Goal: Task Accomplishment & Management: Use online tool/utility

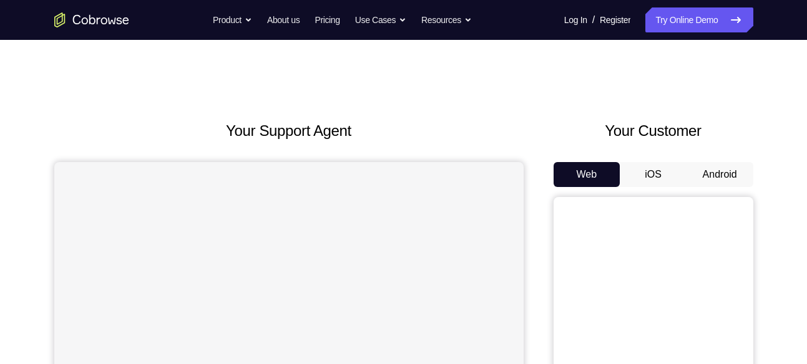
click at [706, 173] on button "Android" at bounding box center [719, 174] width 67 height 25
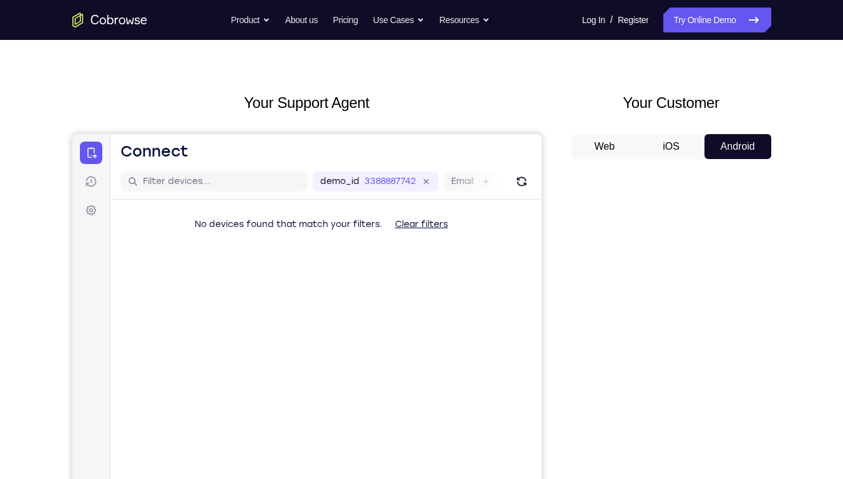
scroll to position [62, 0]
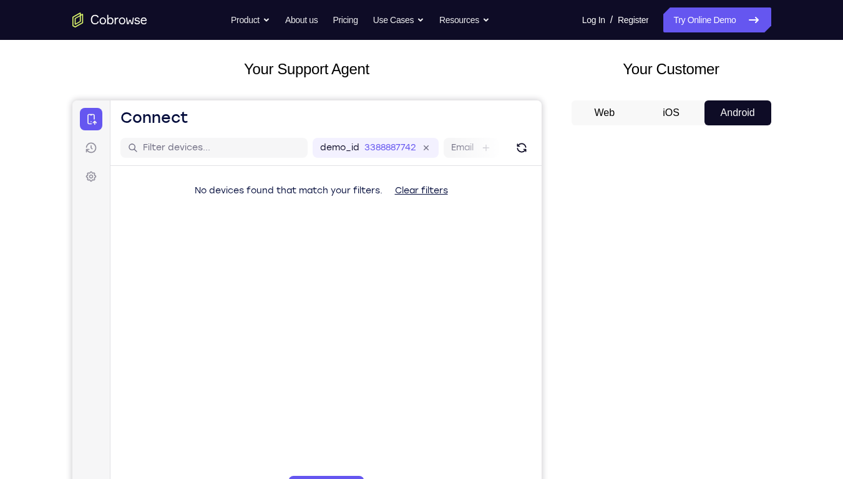
click at [610, 110] on button "Web" at bounding box center [604, 112] width 67 height 25
click at [717, 117] on button "Android" at bounding box center [737, 112] width 67 height 25
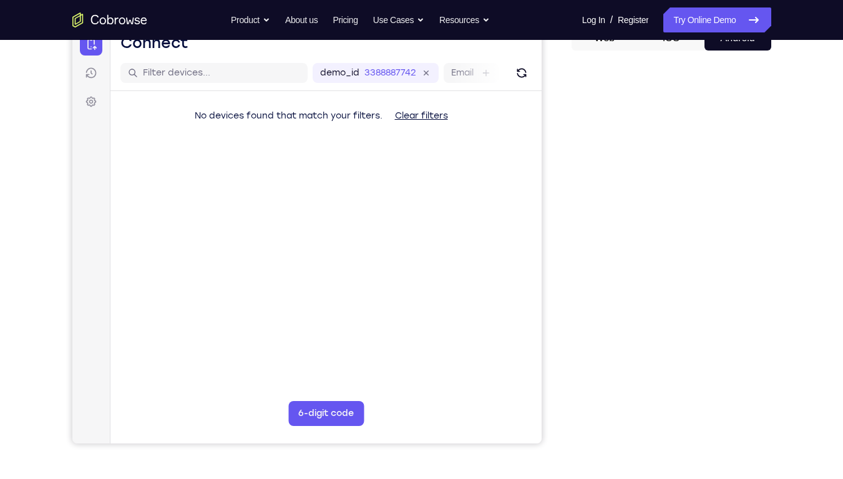
scroll to position [137, 0]
click at [327, 364] on button "6-digit code" at bounding box center [325, 413] width 75 height 25
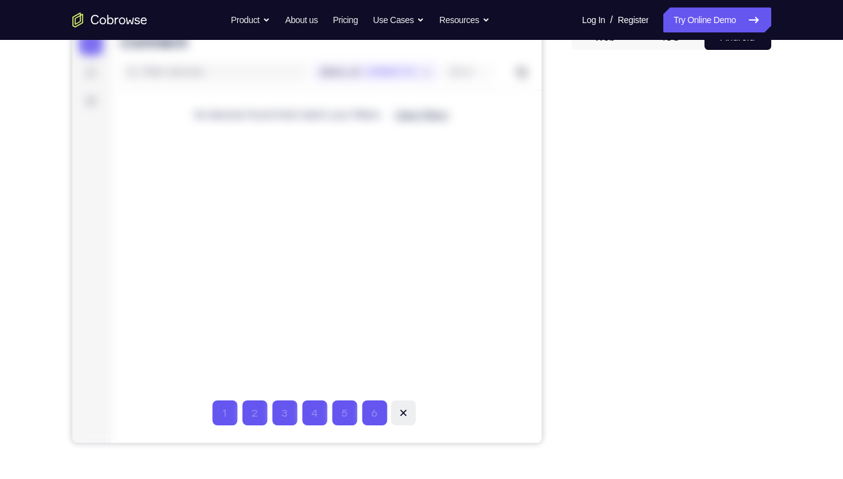
click at [402, 364] on icon at bounding box center [402, 413] width 6 height 6
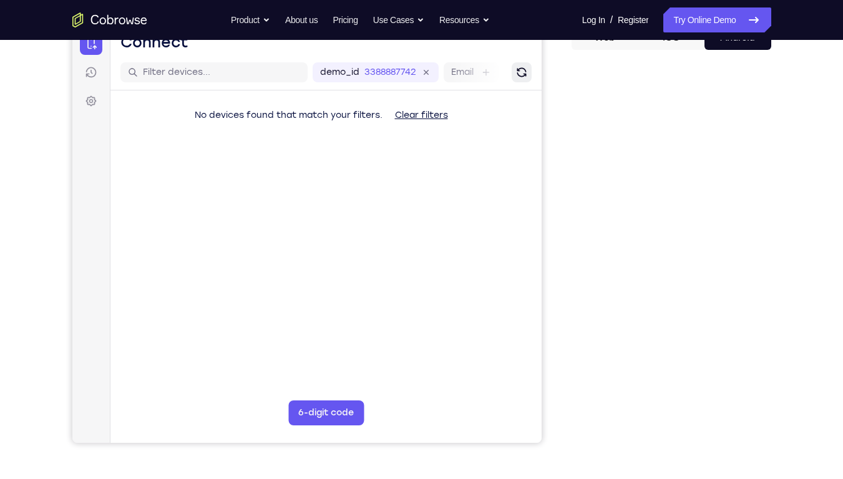
click at [512, 72] on button "Refresh" at bounding box center [521, 72] width 20 height 20
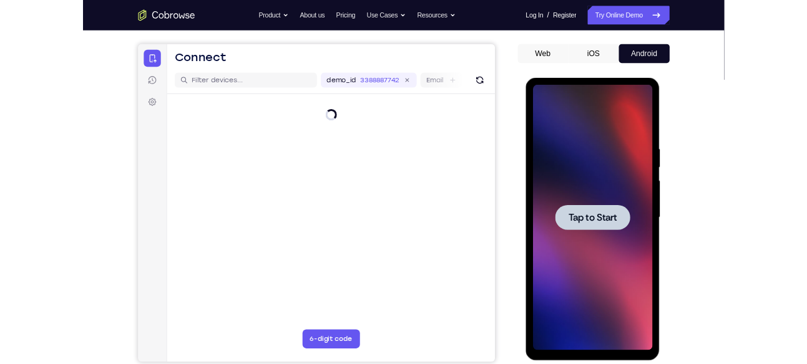
scroll to position [0, 0]
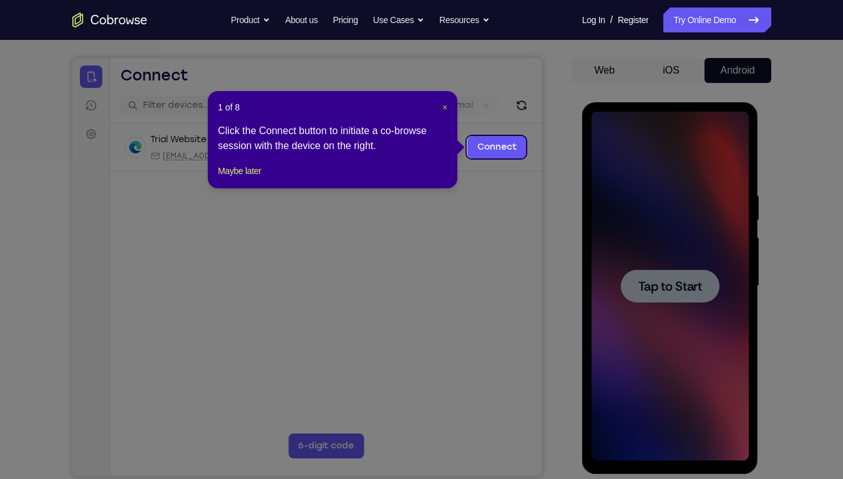
click at [444, 109] on span "×" at bounding box center [444, 107] width 5 height 10
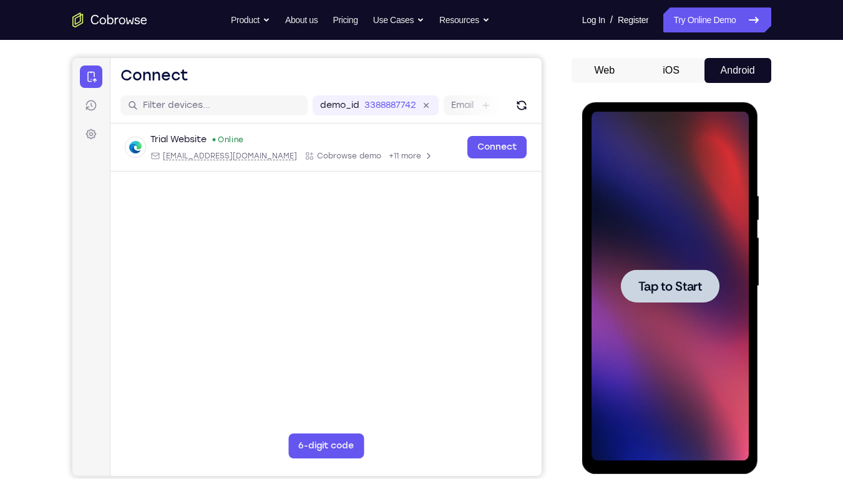
click at [676, 283] on span "Tap to Start" at bounding box center [670, 286] width 64 height 12
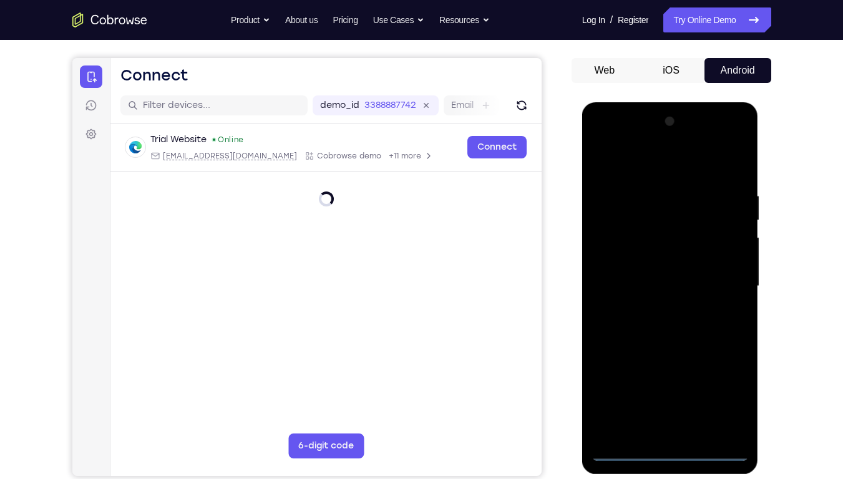
click at [671, 364] on div at bounding box center [669, 286] width 157 height 349
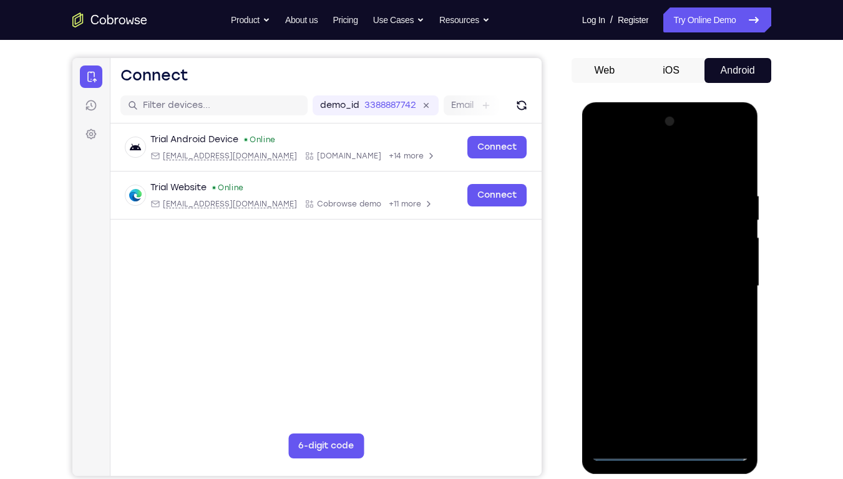
click at [671, 364] on div at bounding box center [669, 286] width 157 height 349
click at [731, 364] on div at bounding box center [669, 286] width 157 height 349
click at [653, 167] on div at bounding box center [669, 286] width 157 height 349
click at [716, 278] on div at bounding box center [669, 286] width 157 height 349
click at [654, 307] on div at bounding box center [669, 286] width 157 height 349
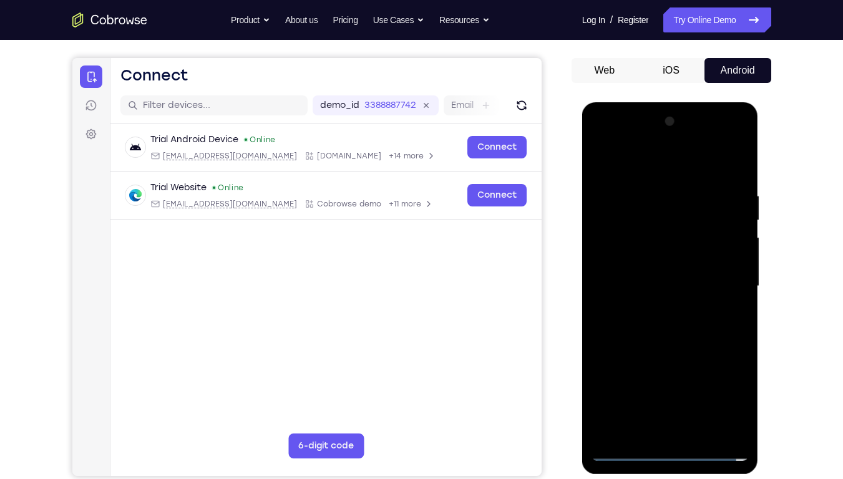
click at [682, 278] on div at bounding box center [669, 286] width 157 height 349
click at [674, 260] on div at bounding box center [669, 286] width 157 height 349
click at [652, 284] on div at bounding box center [669, 286] width 157 height 349
click at [653, 326] on div at bounding box center [669, 286] width 157 height 349
click at [652, 322] on div at bounding box center [669, 286] width 157 height 349
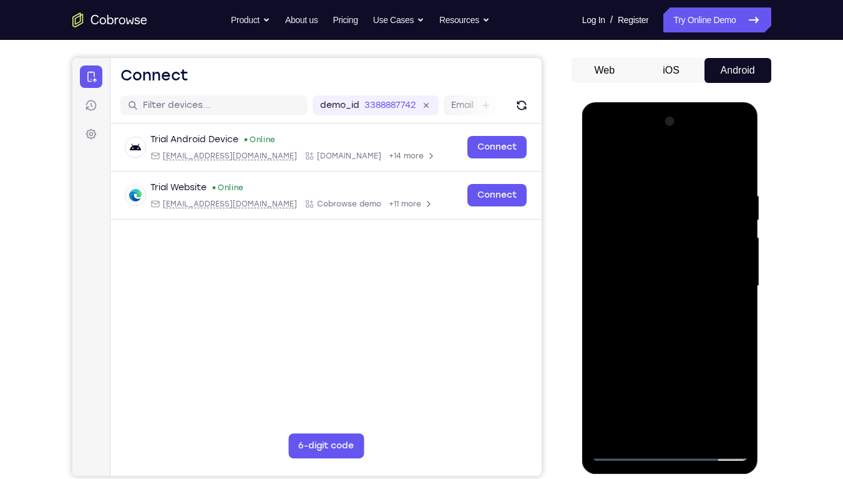
click at [652, 322] on div at bounding box center [669, 286] width 157 height 349
click at [647, 190] on div at bounding box center [669, 286] width 157 height 349
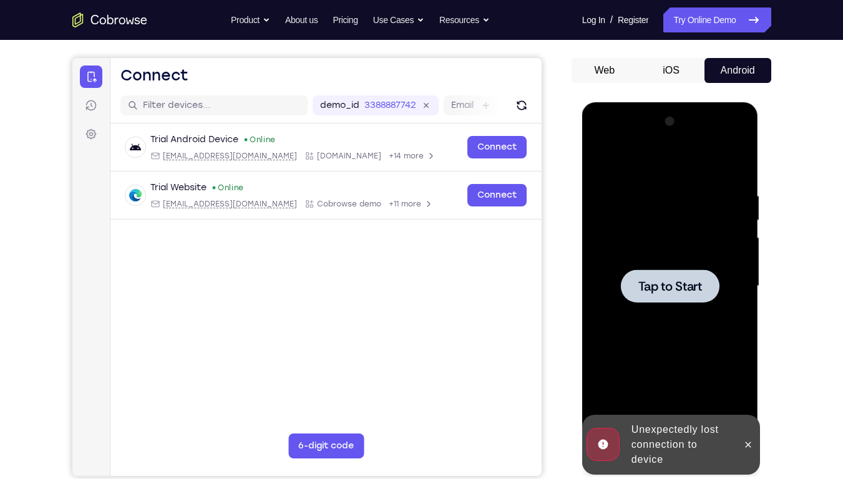
click at [660, 280] on span "Tap to Start" at bounding box center [670, 286] width 64 height 12
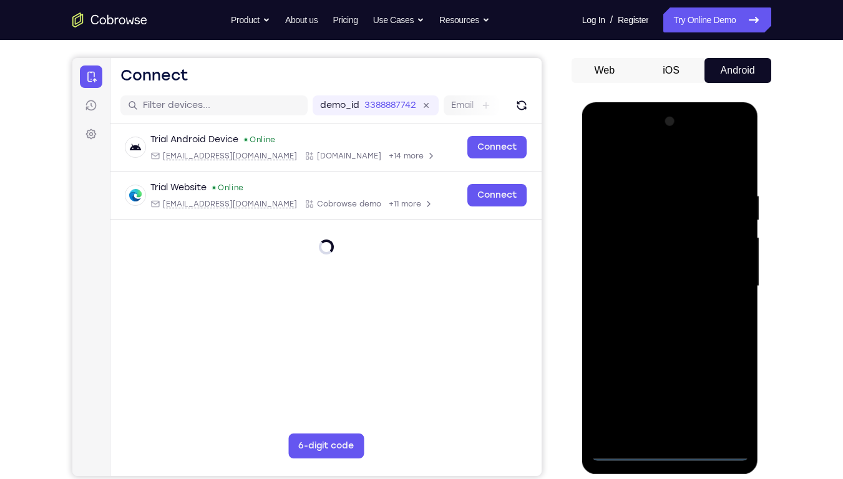
click at [674, 364] on div at bounding box center [669, 286] width 157 height 349
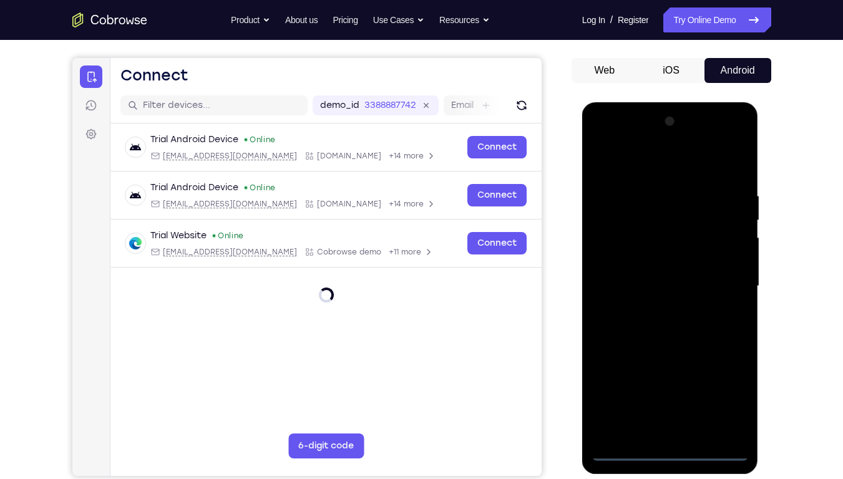
click at [720, 364] on div at bounding box center [669, 286] width 157 height 349
click at [629, 158] on div at bounding box center [669, 286] width 157 height 349
click at [720, 276] on div at bounding box center [669, 286] width 157 height 349
click at [657, 364] on div at bounding box center [669, 286] width 157 height 349
click at [629, 364] on div at bounding box center [669, 286] width 157 height 349
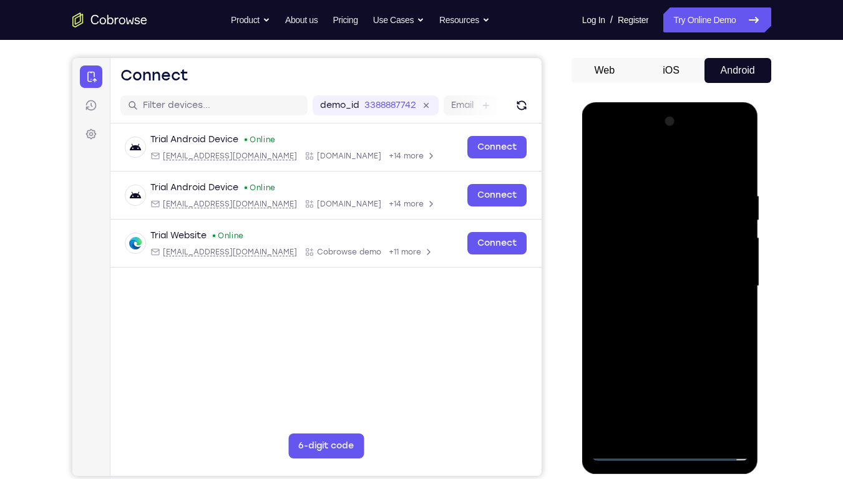
click at [629, 364] on div at bounding box center [669, 286] width 157 height 349
click at [615, 245] on div at bounding box center [669, 286] width 157 height 349
click at [686, 364] on div at bounding box center [669, 286] width 157 height 349
click at [687, 364] on div at bounding box center [669, 286] width 157 height 349
click at [682, 364] on div at bounding box center [669, 286] width 157 height 349
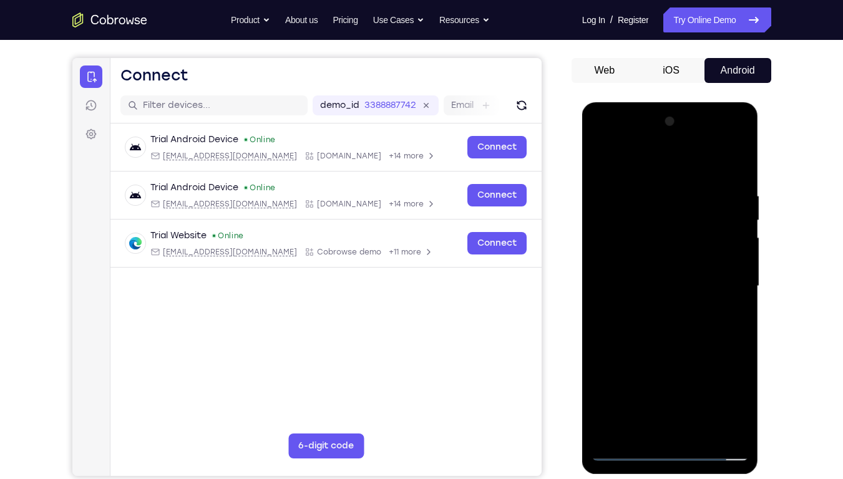
click at [624, 364] on div at bounding box center [669, 286] width 157 height 349
click at [659, 273] on div at bounding box center [669, 286] width 157 height 349
click at [677, 258] on div at bounding box center [669, 286] width 157 height 349
click at [674, 287] on div at bounding box center [669, 286] width 157 height 349
click at [674, 336] on div at bounding box center [669, 286] width 157 height 349
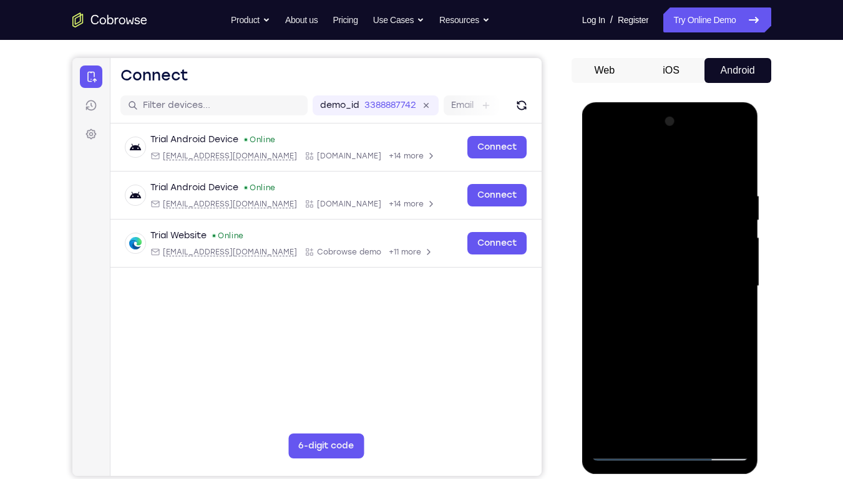
click at [686, 326] on div at bounding box center [669, 286] width 157 height 349
click at [695, 364] on div at bounding box center [669, 286] width 157 height 349
click at [689, 325] on div at bounding box center [669, 286] width 157 height 349
click at [682, 364] on div at bounding box center [669, 286] width 157 height 349
click at [613, 276] on div at bounding box center [669, 286] width 157 height 349
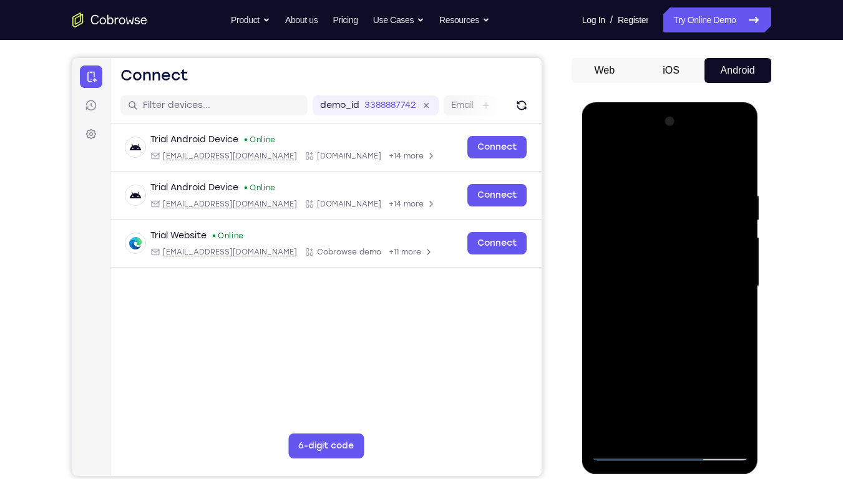
click at [626, 283] on div at bounding box center [669, 286] width 157 height 349
click at [624, 285] on div at bounding box center [669, 286] width 157 height 349
drag, startPoint x: 649, startPoint y: 281, endPoint x: 663, endPoint y: 285, distance: 13.6
drag, startPoint x: 663, startPoint y: 285, endPoint x: 671, endPoint y: 284, distance: 8.8
click at [671, 284] on div at bounding box center [669, 286] width 157 height 349
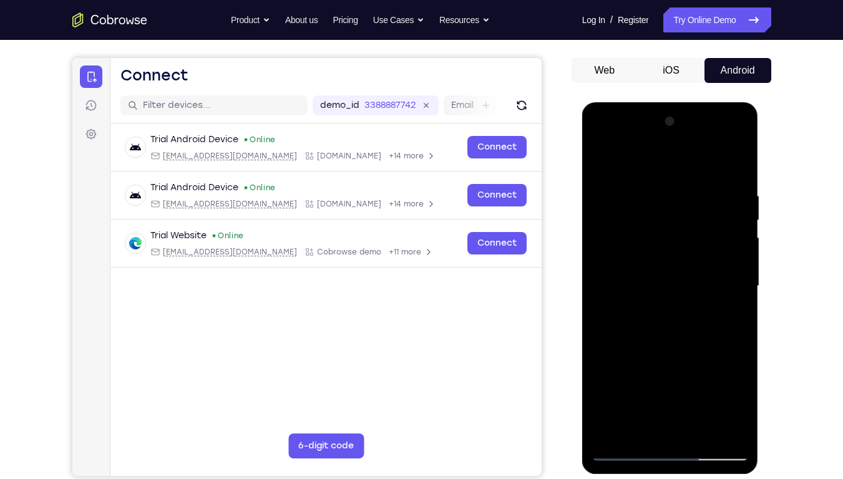
click at [671, 284] on div at bounding box center [669, 286] width 157 height 349
click at [653, 190] on div at bounding box center [669, 286] width 157 height 349
click at [720, 167] on div at bounding box center [669, 286] width 157 height 349
click at [681, 344] on div at bounding box center [669, 286] width 157 height 349
click at [654, 198] on div at bounding box center [669, 286] width 157 height 349
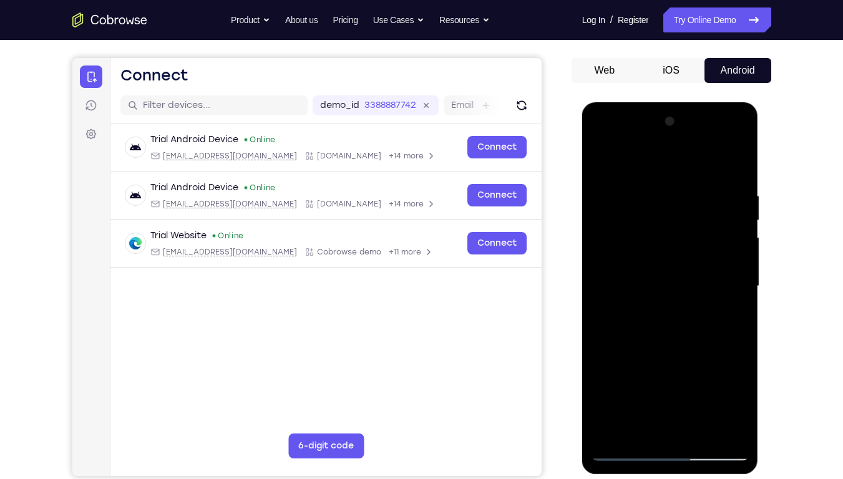
click at [743, 302] on div at bounding box center [669, 286] width 157 height 349
click at [729, 302] on div at bounding box center [669, 286] width 157 height 349
click at [731, 278] on div at bounding box center [669, 286] width 157 height 349
click at [741, 167] on div at bounding box center [669, 286] width 157 height 349
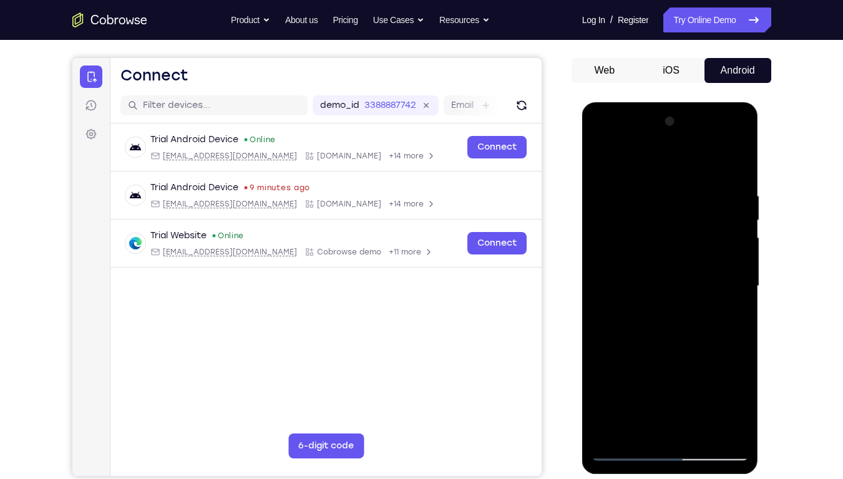
click at [736, 166] on div at bounding box center [669, 286] width 157 height 349
click at [601, 157] on div at bounding box center [669, 286] width 157 height 349
click at [684, 183] on div at bounding box center [669, 286] width 157 height 349
click at [719, 364] on div at bounding box center [669, 286] width 157 height 349
click at [731, 170] on div at bounding box center [669, 286] width 157 height 349
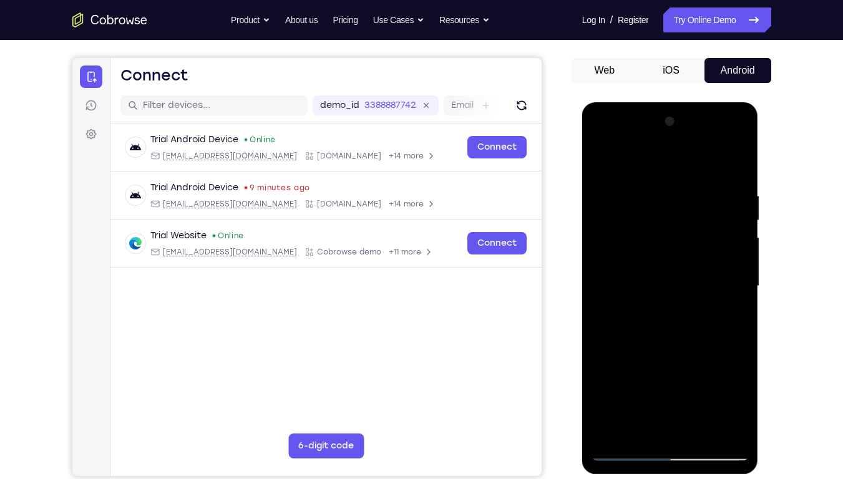
click at [731, 170] on div at bounding box center [669, 286] width 157 height 349
click at [736, 172] on div at bounding box center [669, 286] width 157 height 349
click at [732, 167] on div at bounding box center [669, 286] width 157 height 349
drag, startPoint x: 673, startPoint y: 336, endPoint x: 712, endPoint y: 161, distance: 179.2
click at [712, 161] on div at bounding box center [669, 286] width 157 height 349
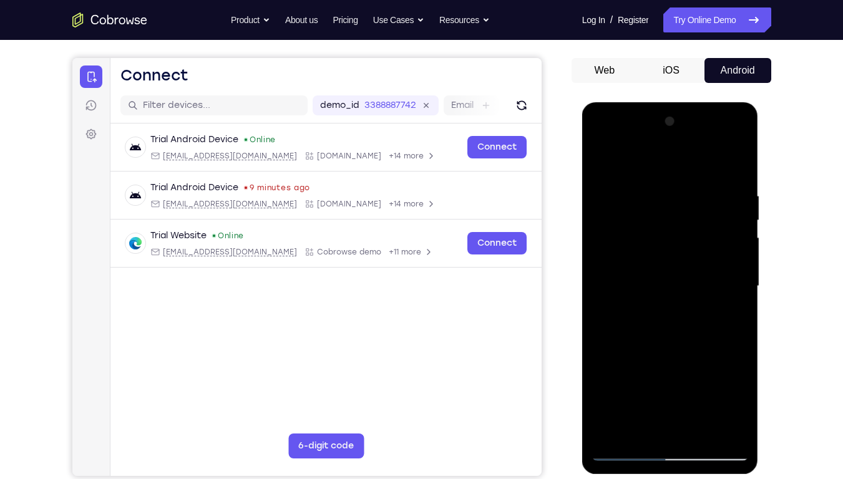
click at [732, 165] on div at bounding box center [669, 286] width 157 height 349
click at [703, 364] on div at bounding box center [669, 286] width 157 height 349
click at [678, 351] on div at bounding box center [669, 286] width 157 height 349
click at [665, 271] on div at bounding box center [669, 286] width 157 height 349
click at [625, 364] on div at bounding box center [669, 286] width 157 height 349
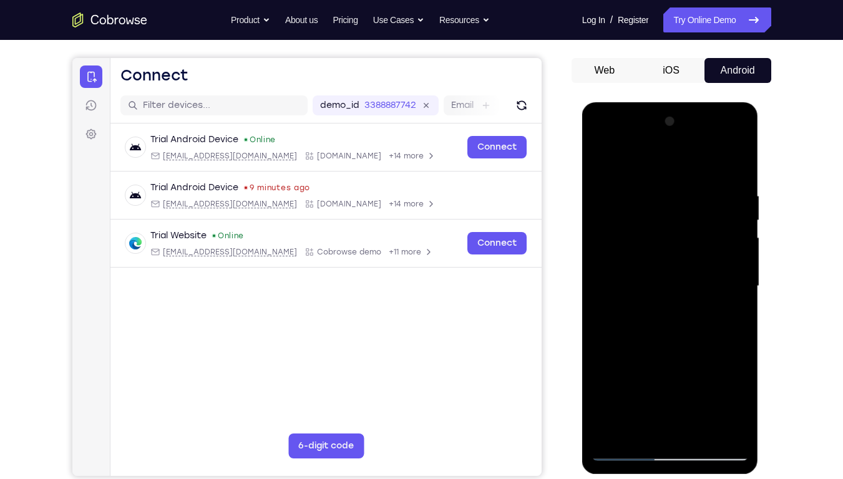
click at [625, 364] on div at bounding box center [669, 286] width 157 height 349
click at [616, 364] on div at bounding box center [669, 286] width 157 height 349
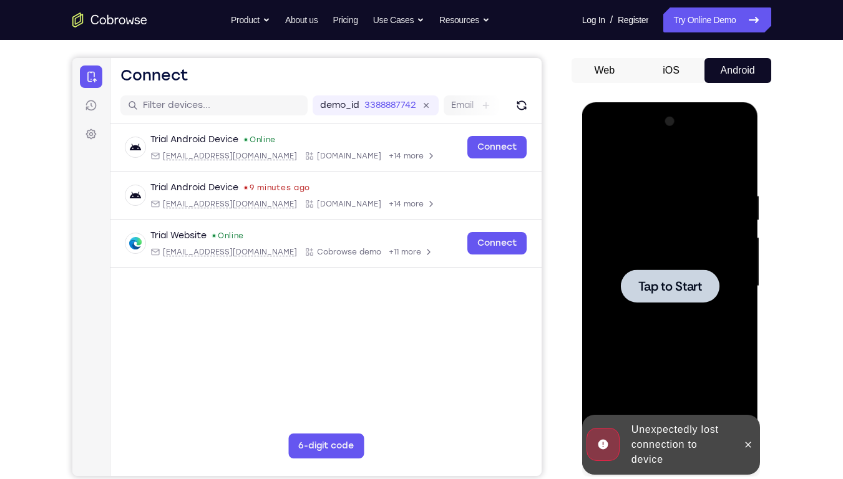
click at [660, 288] on span "Tap to Start" at bounding box center [670, 286] width 64 height 12
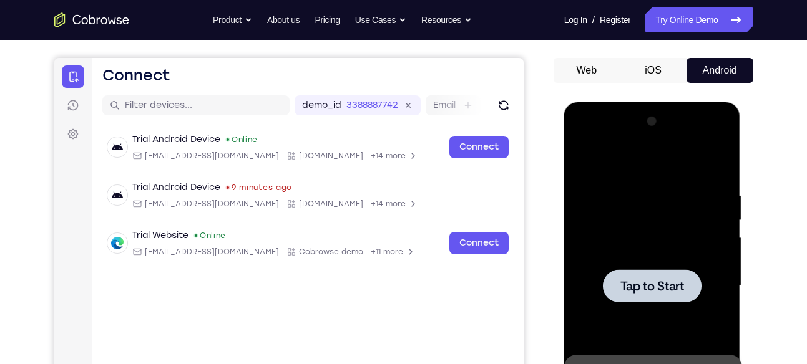
click at [665, 286] on span "Tap to Start" at bounding box center [652, 286] width 64 height 12
click at [617, 308] on div at bounding box center [651, 286] width 157 height 349
click at [636, 281] on span "Tap to Start" at bounding box center [652, 286] width 64 height 12
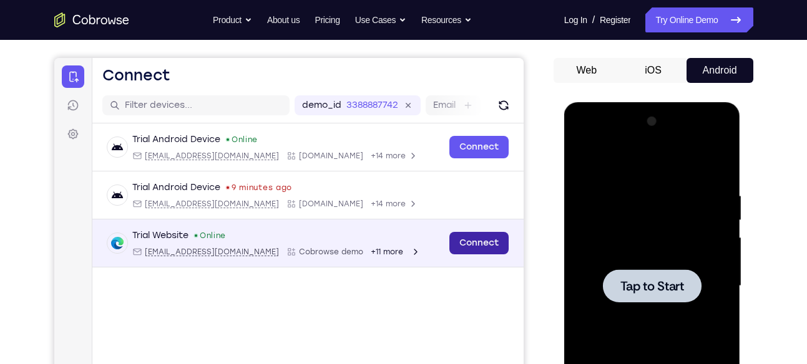
click at [470, 241] on link "Connect" at bounding box center [478, 243] width 59 height 22
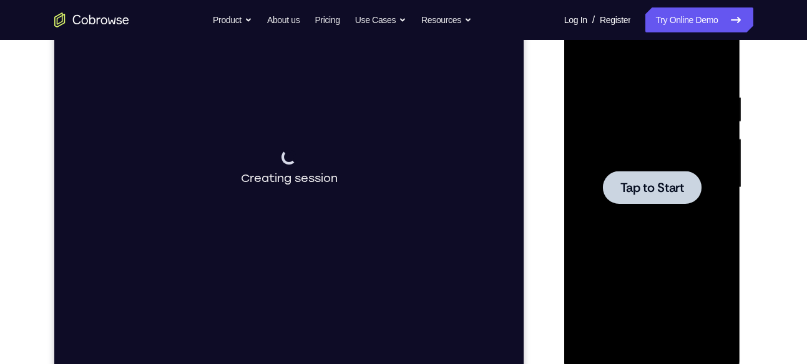
scroll to position [193, 0]
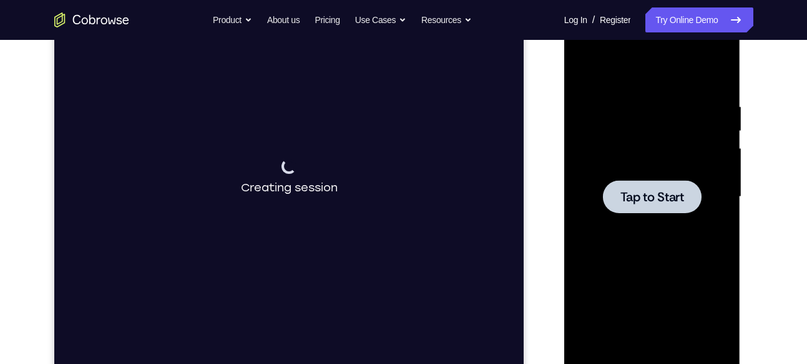
click at [648, 192] on span "Tap to Start" at bounding box center [652, 197] width 64 height 12
click at [683, 23] on link "Try Online Demo" at bounding box center [698, 19] width 107 height 25
click at [650, 186] on div at bounding box center [652, 196] width 99 height 33
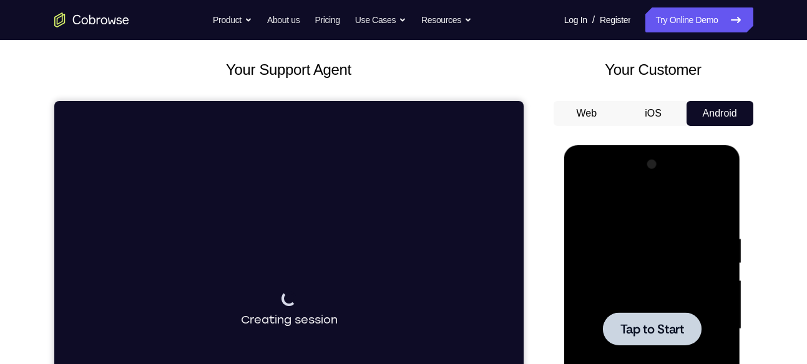
scroll to position [0, 0]
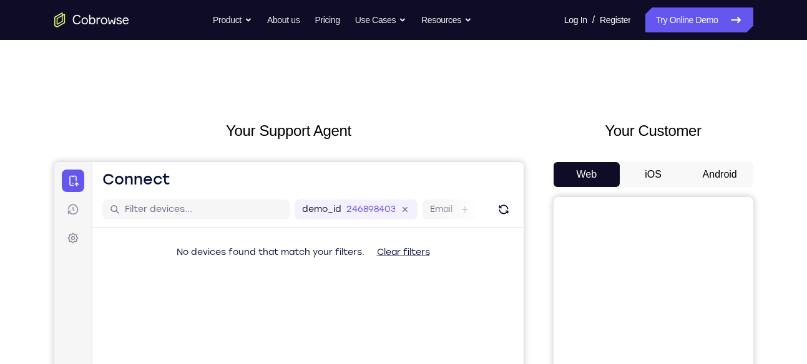
click at [709, 164] on button "Android" at bounding box center [719, 174] width 67 height 25
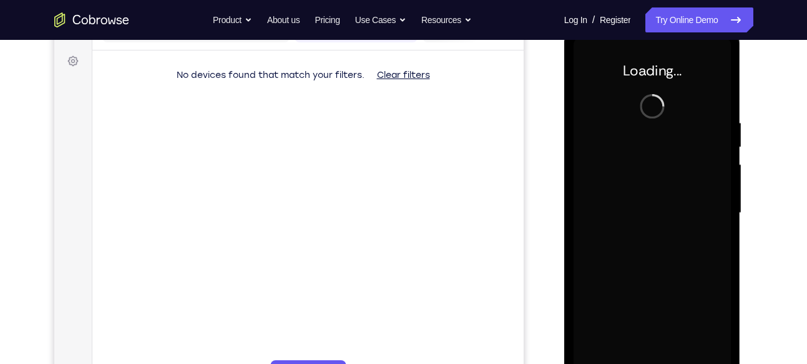
click at [668, 210] on div at bounding box center [651, 213] width 157 height 349
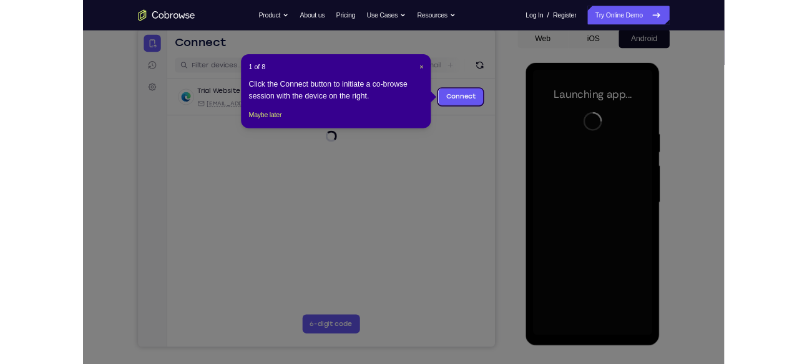
scroll to position [114, 0]
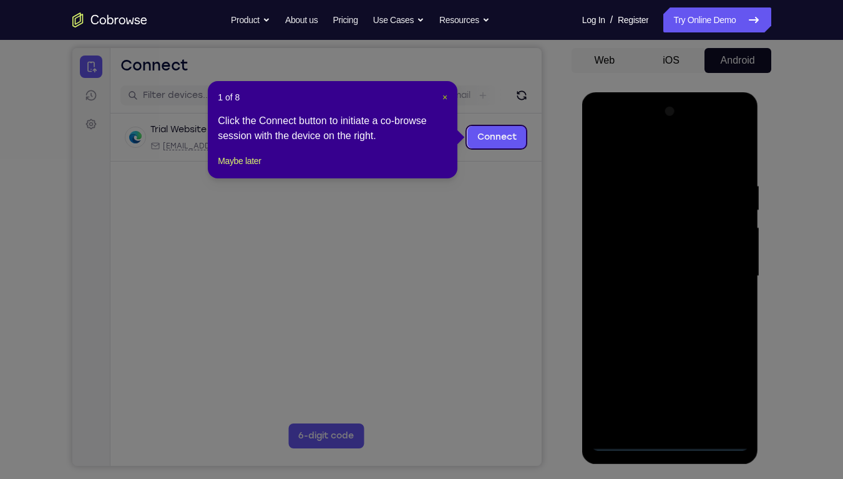
click at [442, 95] on span "×" at bounding box center [444, 97] width 5 height 10
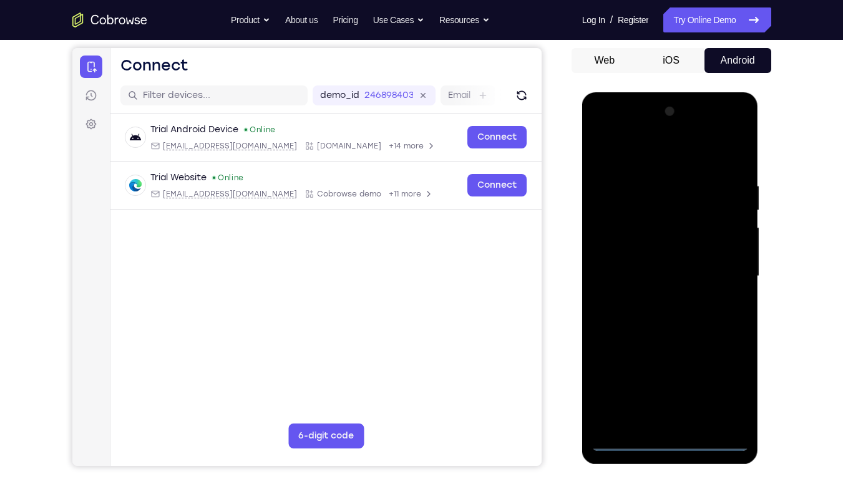
click at [669, 364] on div at bounding box center [669, 276] width 157 height 349
click at [724, 364] on div at bounding box center [669, 276] width 157 height 349
click at [638, 157] on div at bounding box center [669, 276] width 157 height 349
click at [720, 272] on div at bounding box center [669, 276] width 157 height 349
click at [657, 303] on div at bounding box center [669, 276] width 157 height 349
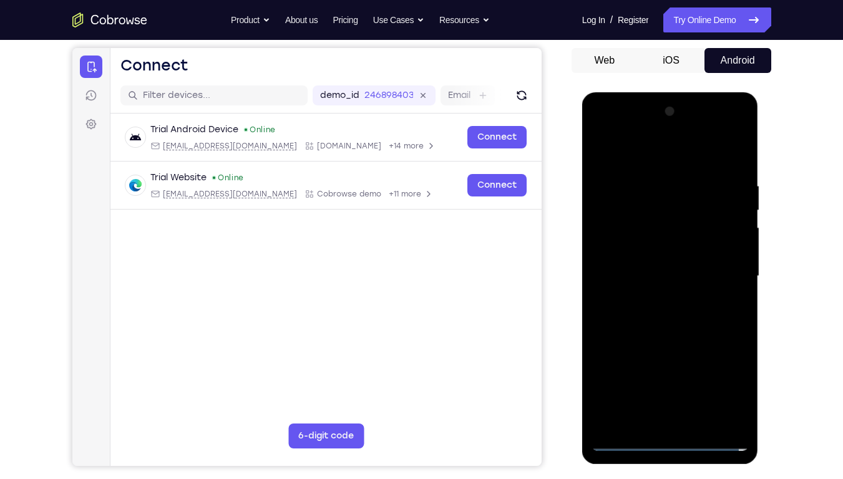
click at [639, 265] on div at bounding box center [669, 276] width 157 height 349
click at [653, 245] on div at bounding box center [669, 276] width 157 height 349
click at [648, 273] on div at bounding box center [669, 276] width 157 height 349
click at [640, 318] on div at bounding box center [669, 276] width 157 height 349
click at [666, 314] on div at bounding box center [669, 276] width 157 height 349
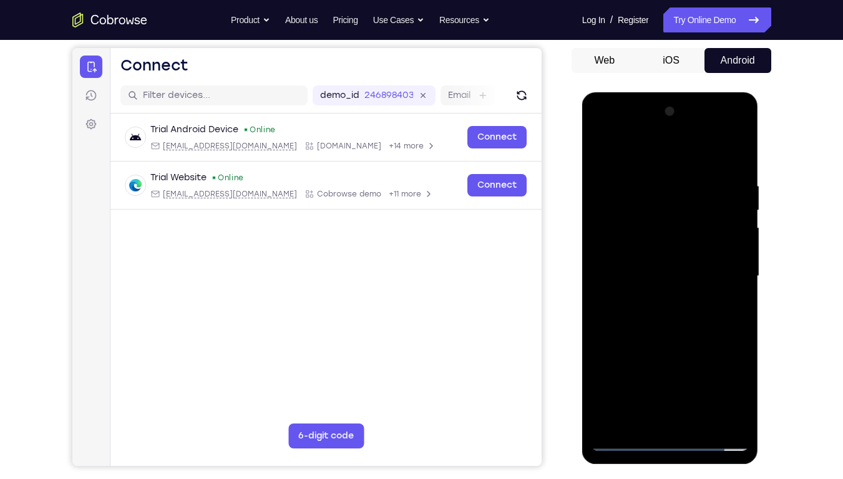
click at [666, 314] on div at bounding box center [669, 276] width 157 height 349
click at [703, 334] on div at bounding box center [669, 276] width 157 height 349
click at [699, 364] on div at bounding box center [669, 276] width 157 height 349
click at [668, 338] on div at bounding box center [669, 276] width 157 height 349
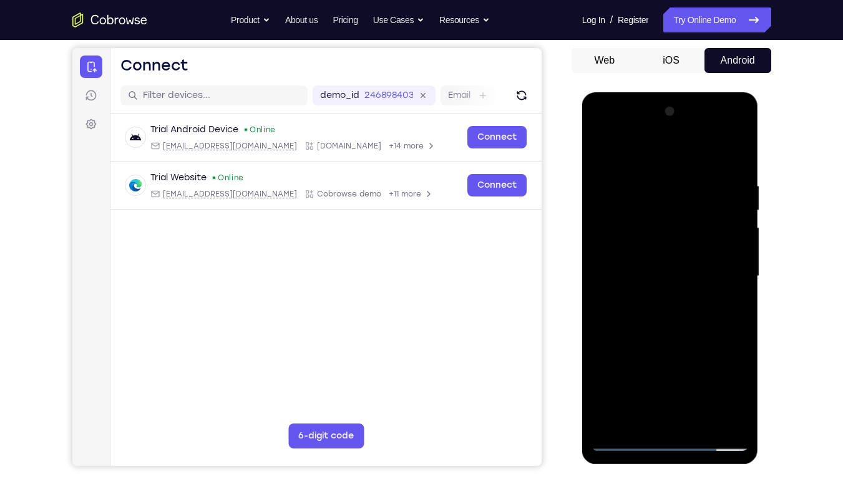
click at [659, 286] on div at bounding box center [669, 276] width 157 height 349
click at [633, 364] on div at bounding box center [669, 276] width 157 height 349
click at [729, 309] on div at bounding box center [669, 276] width 157 height 349
click at [602, 153] on div at bounding box center [669, 276] width 157 height 349
click at [605, 149] on div at bounding box center [669, 276] width 157 height 349
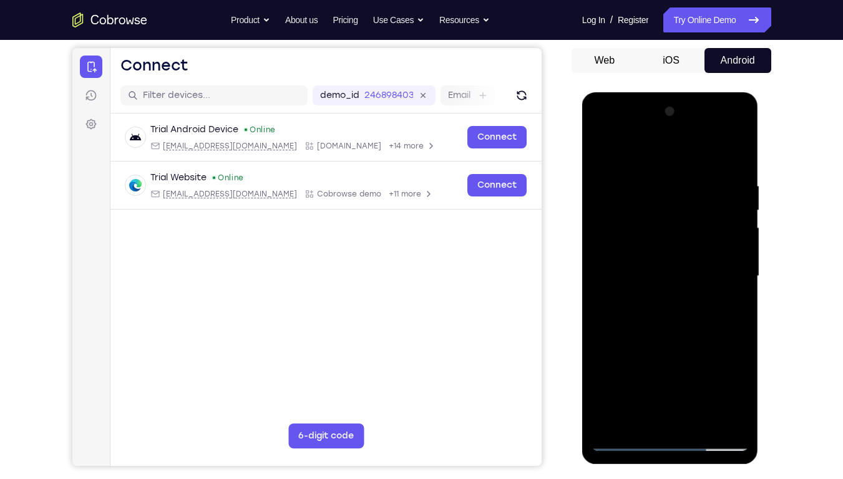
click at [659, 182] on div at bounding box center [669, 276] width 157 height 349
click at [732, 157] on div at bounding box center [669, 276] width 157 height 349
click at [644, 364] on div at bounding box center [669, 276] width 157 height 349
click at [653, 150] on div at bounding box center [669, 276] width 157 height 349
click at [658, 214] on div at bounding box center [669, 276] width 157 height 349
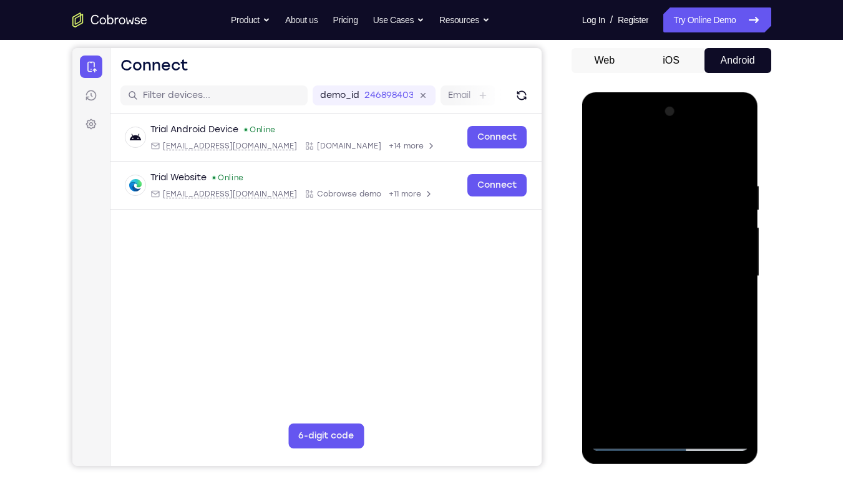
click at [627, 220] on div at bounding box center [669, 276] width 157 height 349
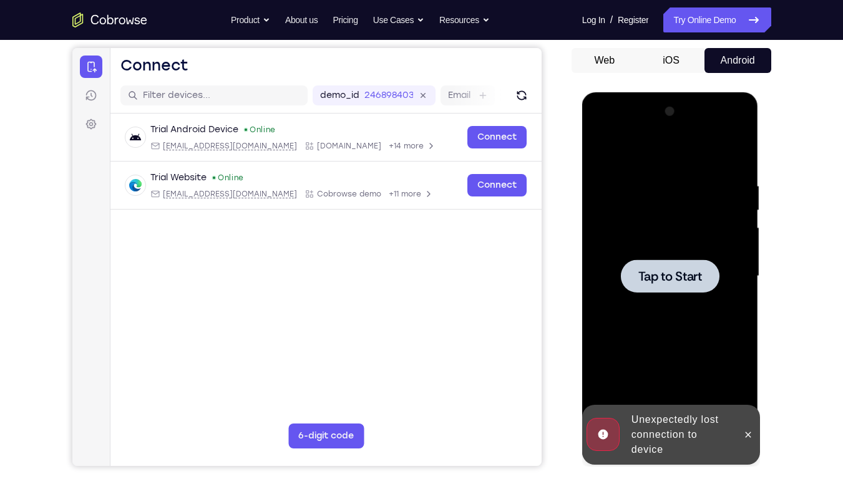
click at [663, 272] on span "Tap to Start" at bounding box center [670, 276] width 64 height 12
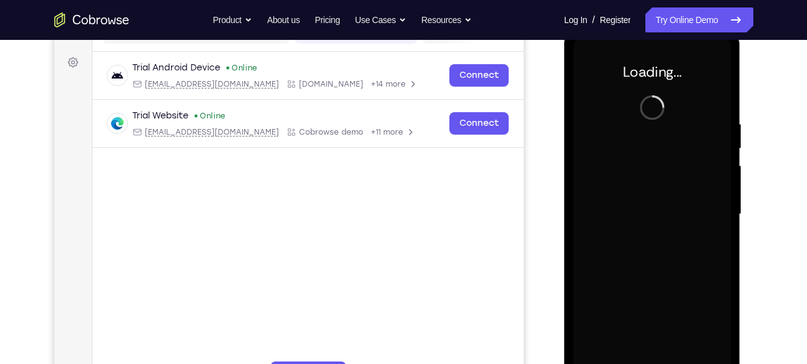
scroll to position [177, 0]
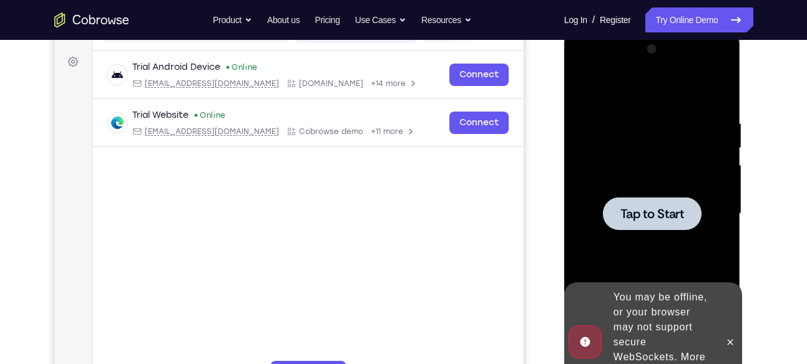
click at [687, 217] on div at bounding box center [652, 213] width 99 height 33
click at [658, 341] on div "You may be offline, or your browser may not support secure WebSockets. More inf…" at bounding box center [662, 342] width 109 height 115
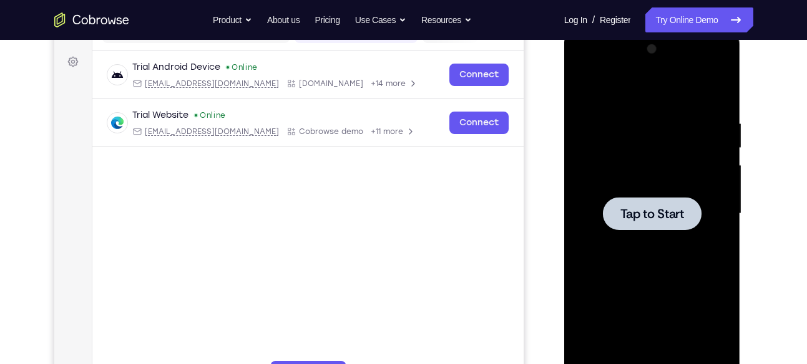
click at [629, 200] on div at bounding box center [652, 213] width 99 height 33
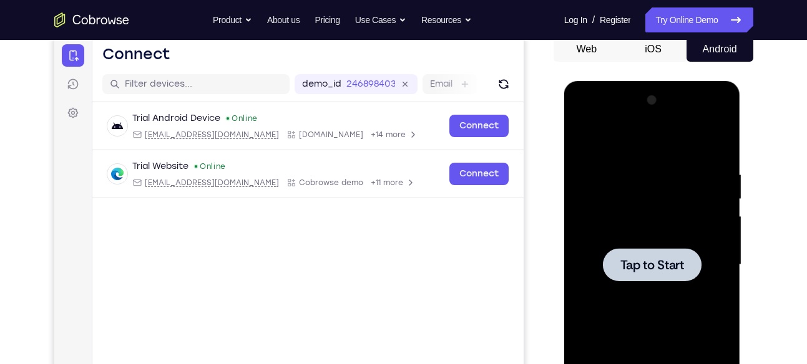
scroll to position [127, 0]
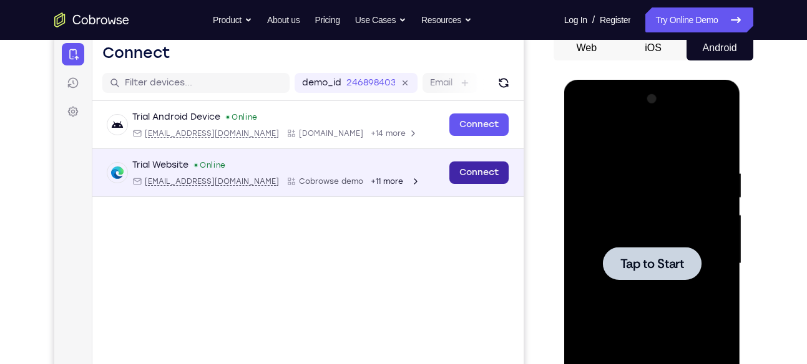
click at [467, 177] on link "Connect" at bounding box center [478, 173] width 59 height 22
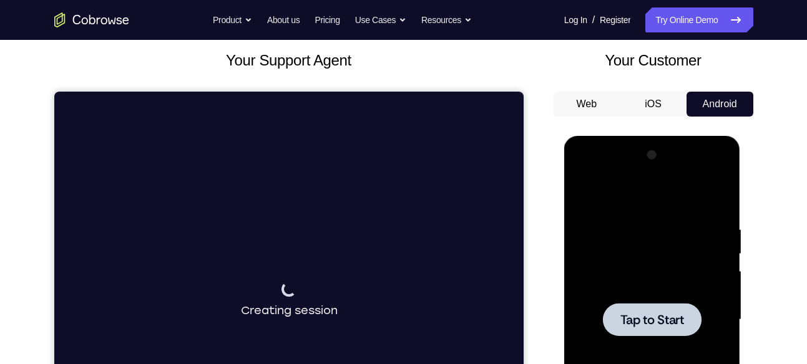
scroll to position [69, 0]
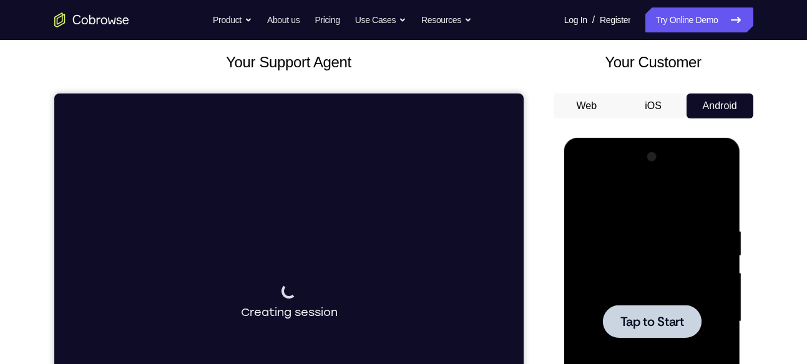
click at [679, 324] on span "Tap to Start" at bounding box center [652, 322] width 64 height 12
click at [592, 112] on button "Web" at bounding box center [586, 106] width 67 height 25
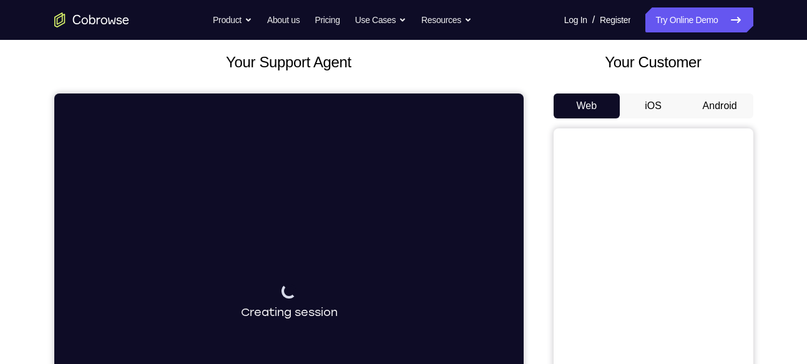
click at [592, 112] on button "Web" at bounding box center [586, 106] width 67 height 25
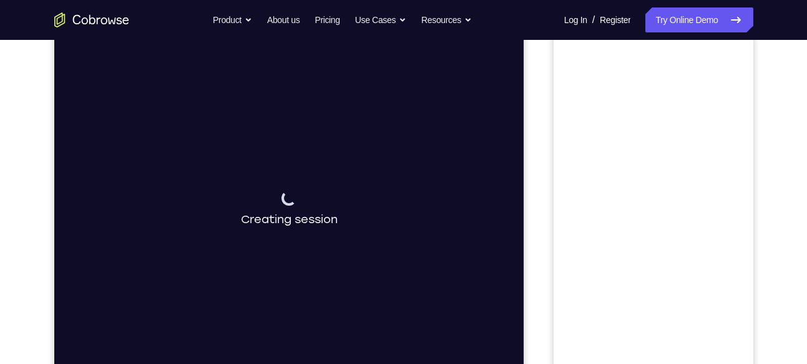
scroll to position [75, 0]
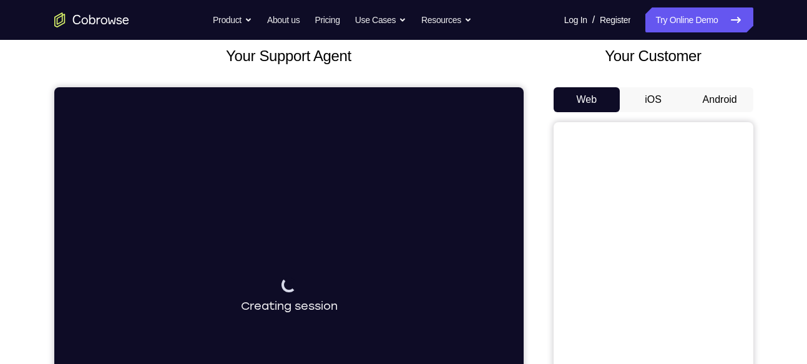
click at [650, 94] on button "iOS" at bounding box center [652, 99] width 67 height 25
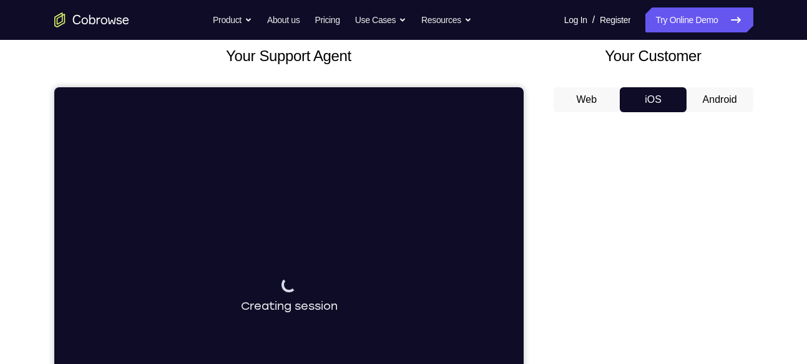
click at [611, 94] on button "Web" at bounding box center [586, 99] width 67 height 25
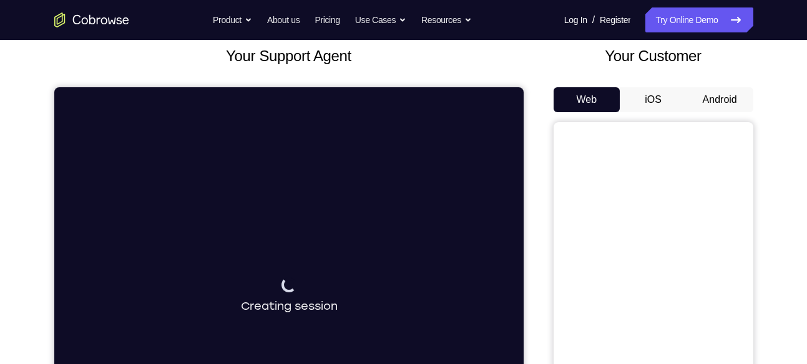
click at [709, 94] on button "Android" at bounding box center [719, 99] width 67 height 25
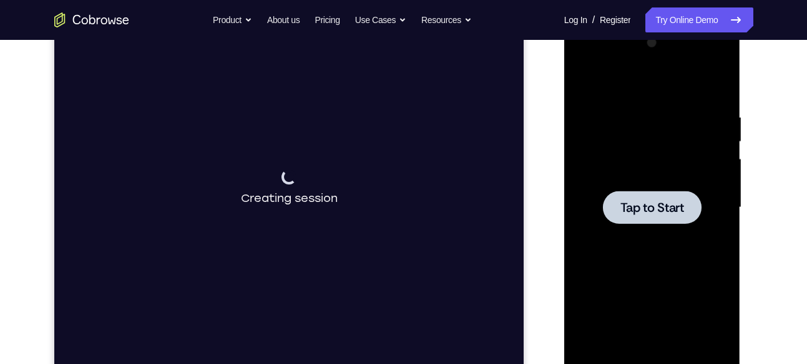
scroll to position [183, 0]
click at [663, 201] on span "Tap to Start" at bounding box center [652, 207] width 64 height 12
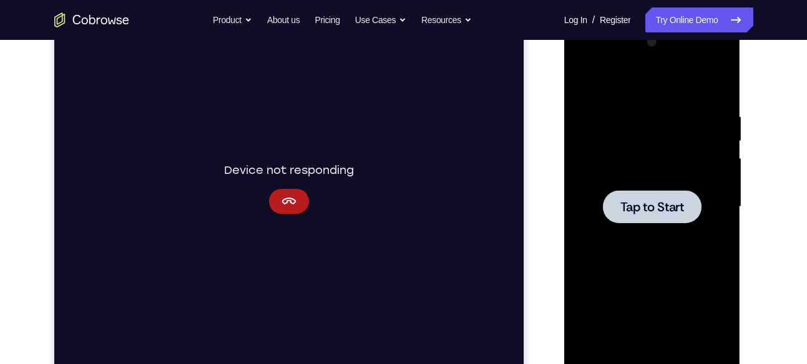
click at [670, 215] on div at bounding box center [652, 206] width 99 height 33
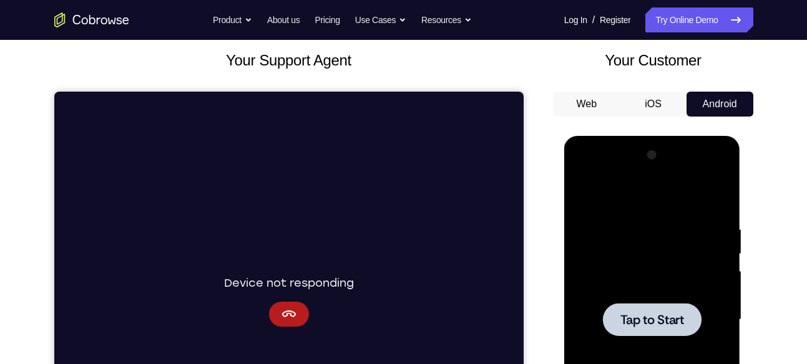
scroll to position [71, 0]
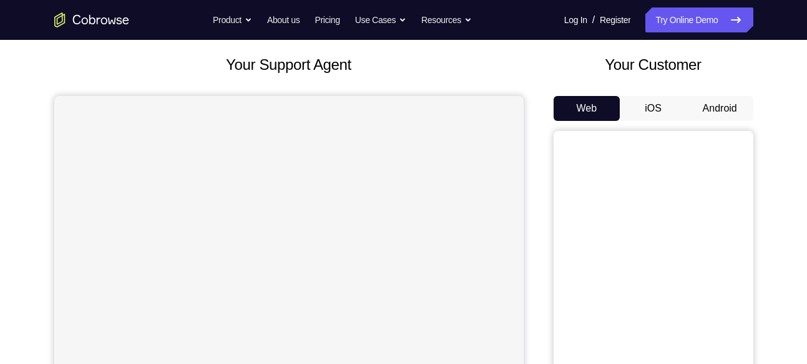
scroll to position [66, 0]
click at [727, 110] on button "Android" at bounding box center [719, 108] width 67 height 25
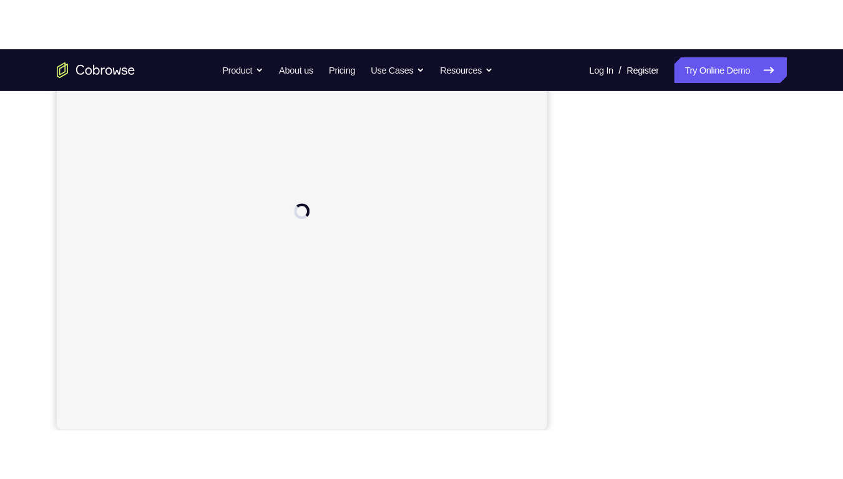
scroll to position [216, 0]
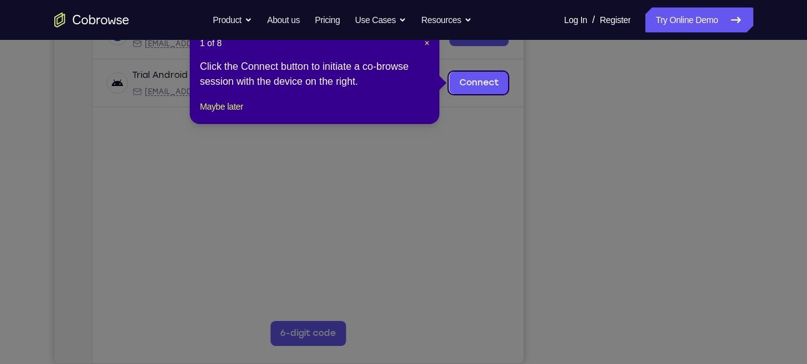
click at [621, 188] on icon at bounding box center [408, 182] width 816 height 364
click at [425, 42] on span "×" at bounding box center [426, 43] width 5 height 10
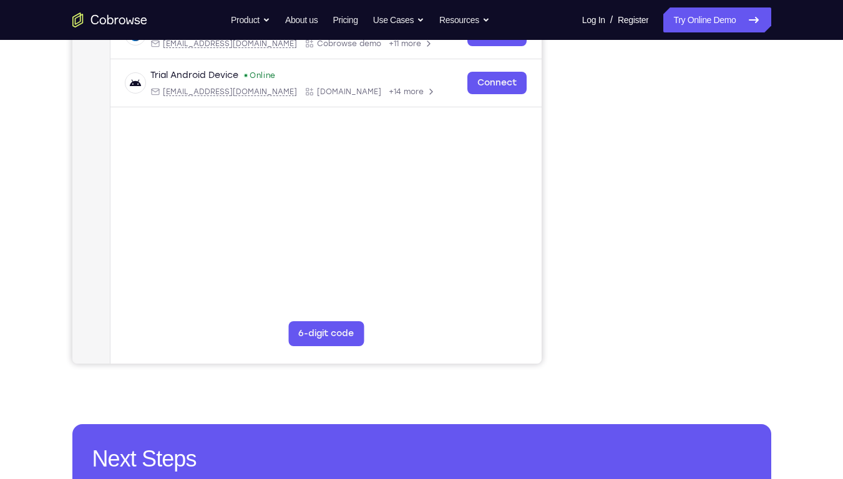
click at [782, 168] on div "Your Support Agent Your Customer Web iOS Android Next Steps We’d be happy to gi…" at bounding box center [421, 234] width 799 height 823
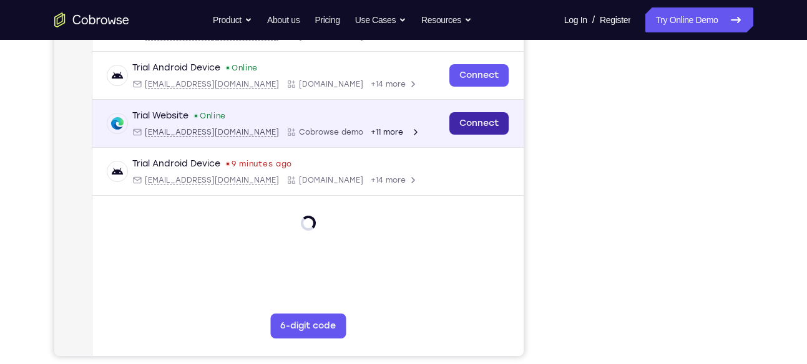
scroll to position [223, 0]
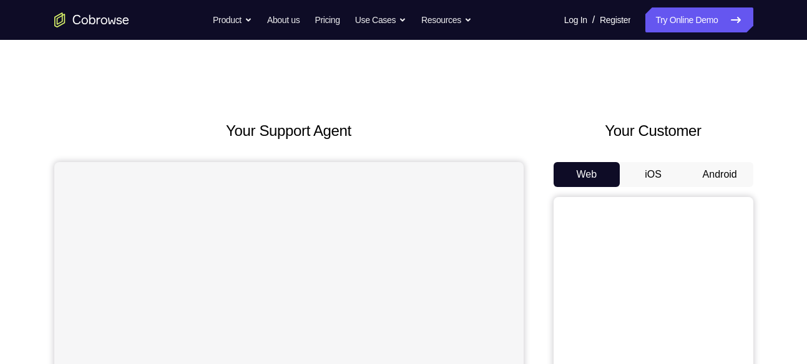
click at [651, 158] on div "Your Customer Web iOS Android" at bounding box center [653, 350] width 200 height 461
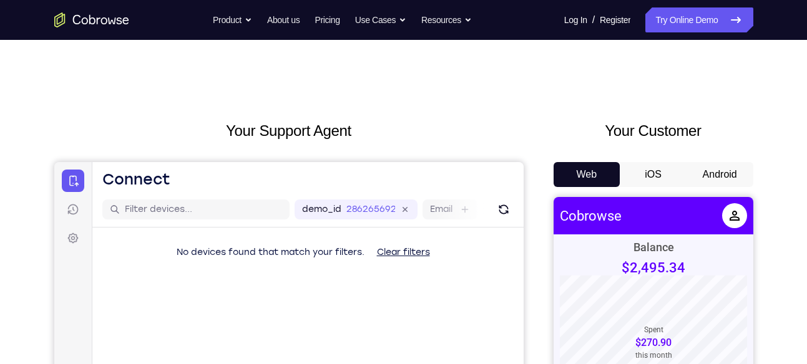
click at [703, 167] on button "Android" at bounding box center [719, 174] width 67 height 25
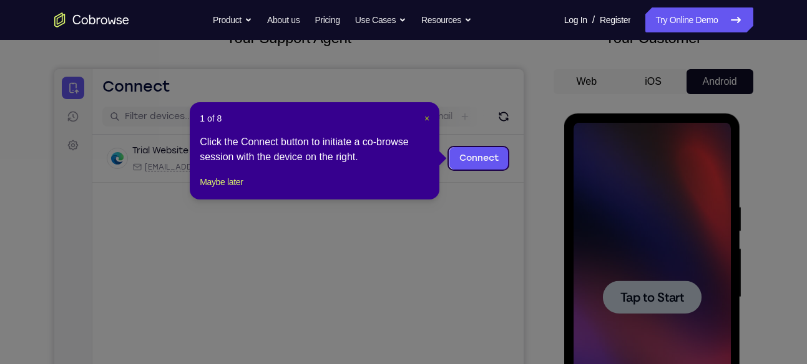
click at [424, 117] on header "1 of 8 ×" at bounding box center [315, 118] width 230 height 12
click at [424, 117] on span "×" at bounding box center [426, 119] width 5 height 10
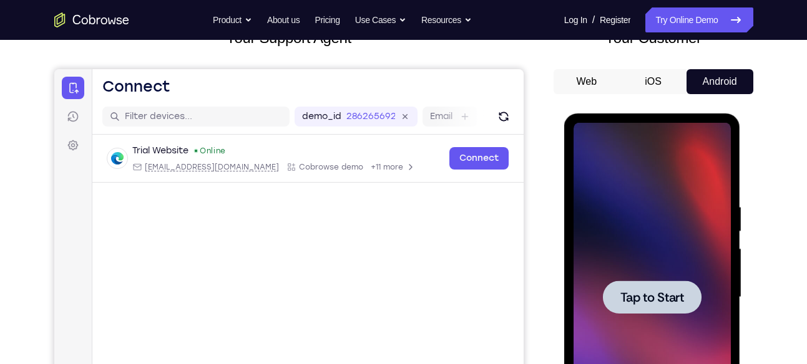
click at [660, 281] on div at bounding box center [652, 297] width 99 height 33
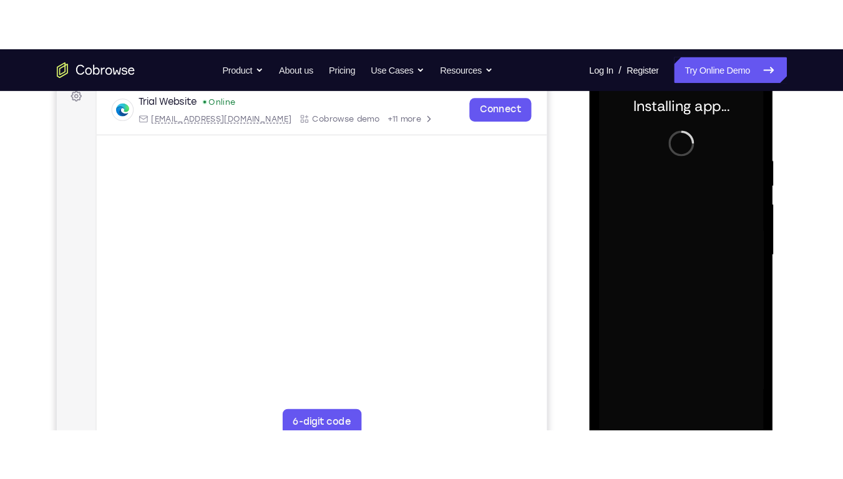
scroll to position [194, 0]
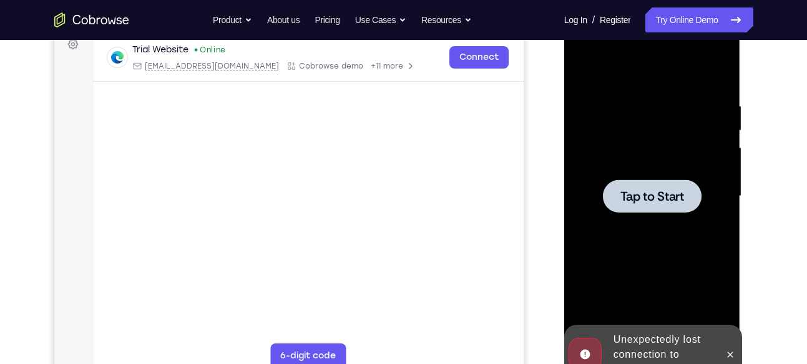
click at [623, 182] on div at bounding box center [652, 196] width 99 height 33
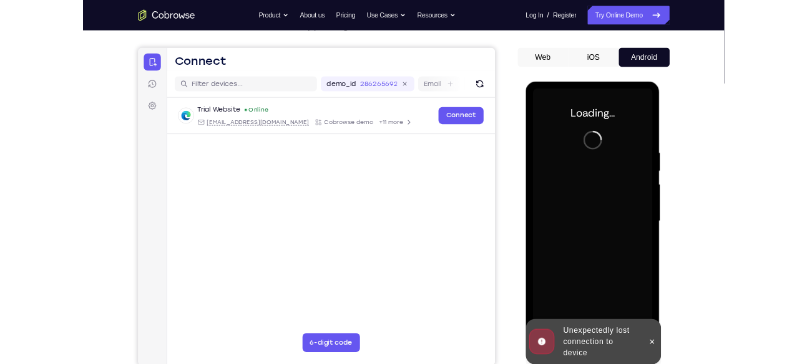
scroll to position [97, 0]
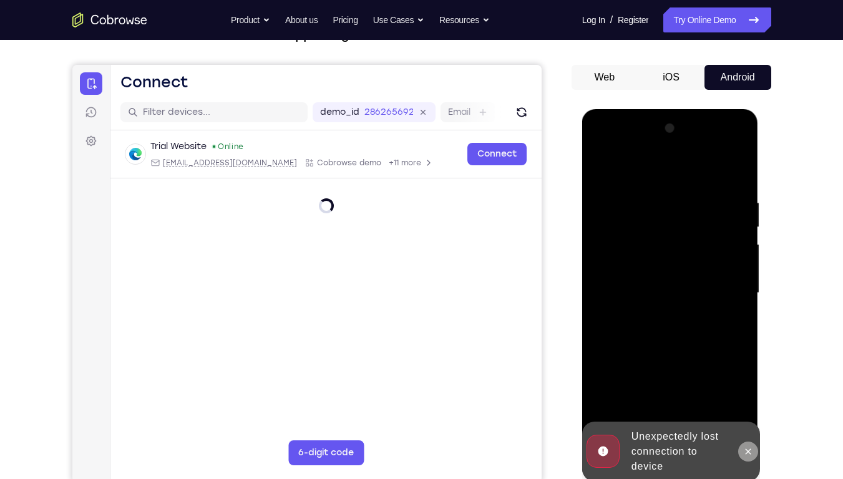
click at [749, 364] on icon at bounding box center [749, 452] width 6 height 6
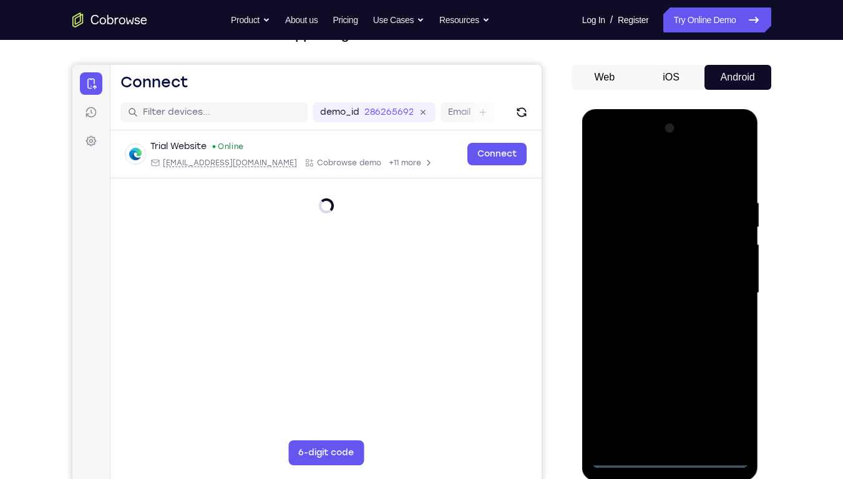
click at [678, 364] on div at bounding box center [669, 293] width 157 height 349
